Goal: Task Accomplishment & Management: Manage account settings

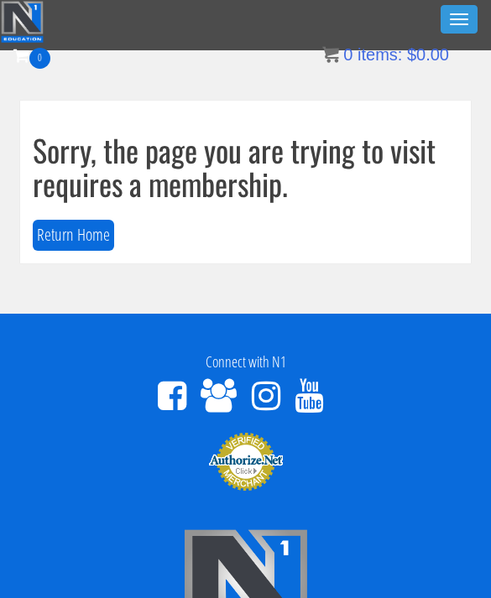
click at [456, 29] on button "Toggle navigation" at bounding box center [459, 19] width 37 height 29
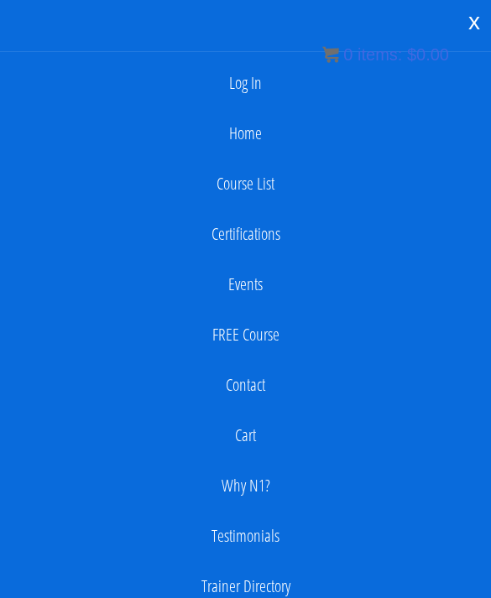
click at [246, 97] on link "Log In" at bounding box center [245, 83] width 474 height 34
click at [316, 80] on link "Log In" at bounding box center [245, 83] width 474 height 34
click at [272, 73] on link "Log In" at bounding box center [245, 83] width 474 height 34
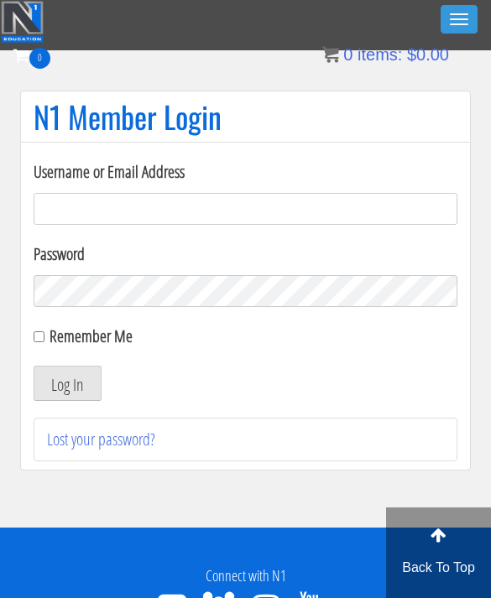
type input "kaylee@kayleekfitness.com"
click at [67, 384] on button "Log In" at bounding box center [68, 383] width 68 height 35
click at [60, 400] on button "Log In" at bounding box center [68, 383] width 68 height 35
